Goal: Information Seeking & Learning: Learn about a topic

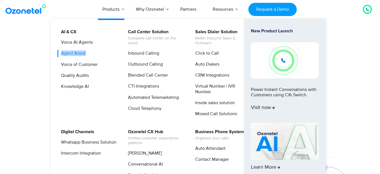
drag, startPoint x: 98, startPoint y: 53, endPoint x: 61, endPoint y: 54, distance: 36.9
click at [61, 54] on li "Agent Assist" at bounding box center [87, 55] width 60 height 11
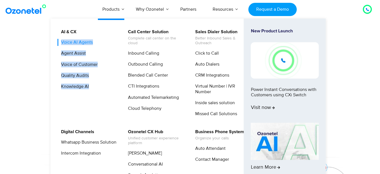
drag, startPoint x: 100, startPoint y: 87, endPoint x: 62, endPoint y: 42, distance: 59.1
click at [62, 42] on ul "Voice AI Agents Agent Assist Voice of Customer Quality Audits Knowledge AI" at bounding box center [87, 66] width 60 height 55
copy ul "Voice AI Agents Agent Assist Voice of Customer Quality Audits Knowledge AI"
